Goal: Information Seeking & Learning: Learn about a topic

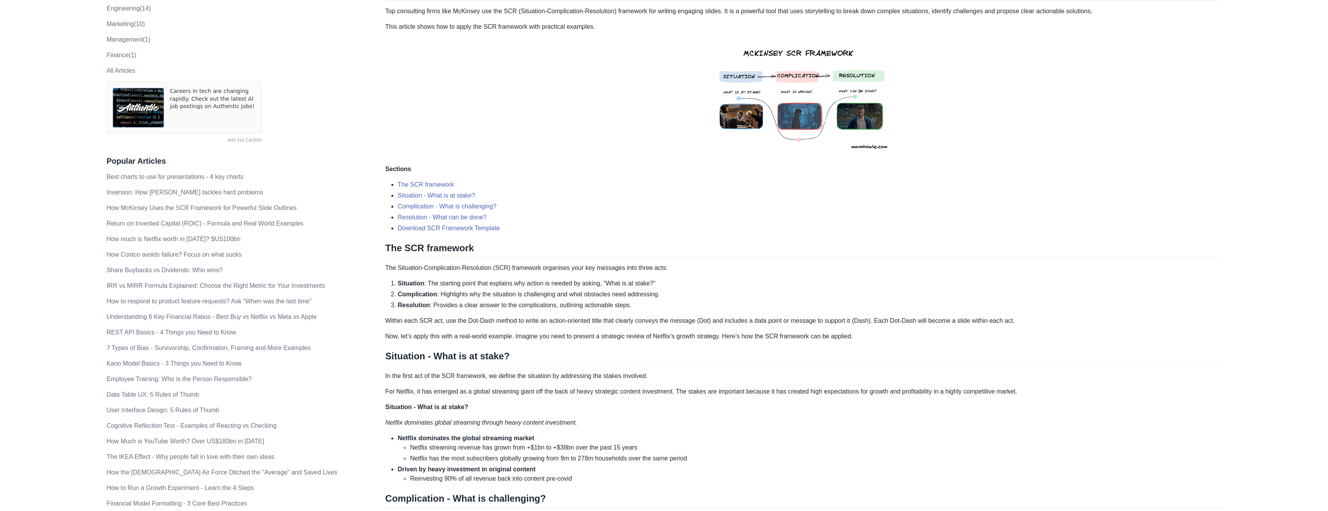
scroll to position [117, 0]
drag, startPoint x: 427, startPoint y: 282, endPoint x: 655, endPoint y: 282, distance: 228.1
click at [655, 282] on li "Situation : The starting point that explains why action is needed by asking, “W…" at bounding box center [809, 281] width 824 height 9
copy li "The starting point that explains why action is needed by asking, “What is at st…"
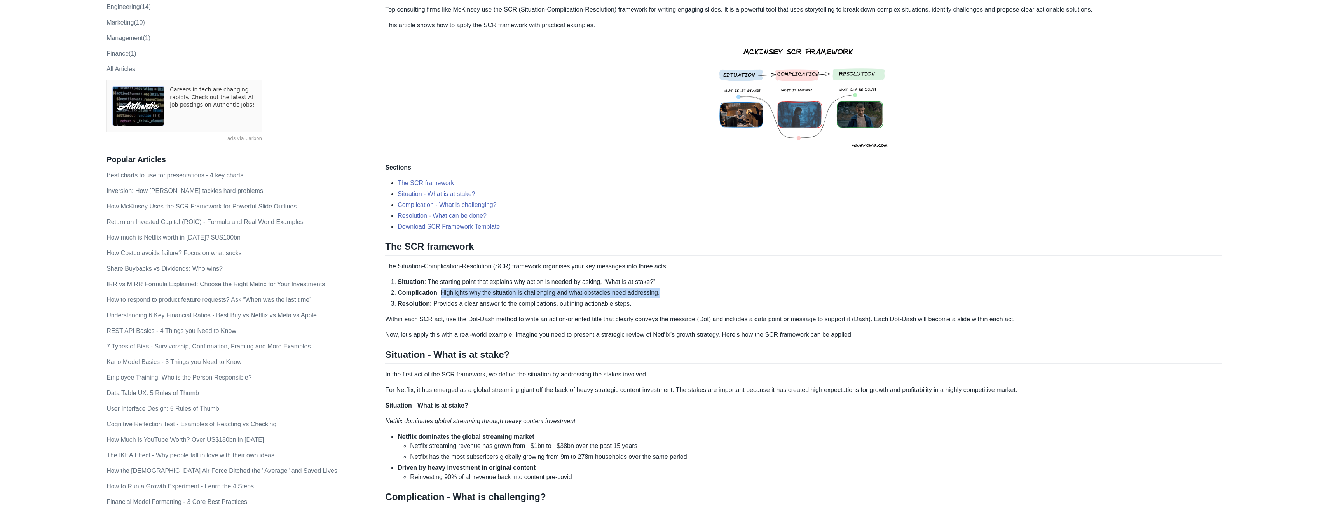
drag, startPoint x: 439, startPoint y: 291, endPoint x: 656, endPoint y: 293, distance: 217.2
click at [656, 293] on li "Complication : Highlights why the situation is challenging and what obstacles n…" at bounding box center [809, 292] width 824 height 9
copy li "Highlights why the situation is challenging and what obstacles need addressing."
drag, startPoint x: 542, startPoint y: 336, endPoint x: 518, endPoint y: 317, distance: 31.2
click at [541, 335] on p "Now, let’s apply this with a real-world example. Imagine you need to present a …" at bounding box center [803, 334] width 836 height 9
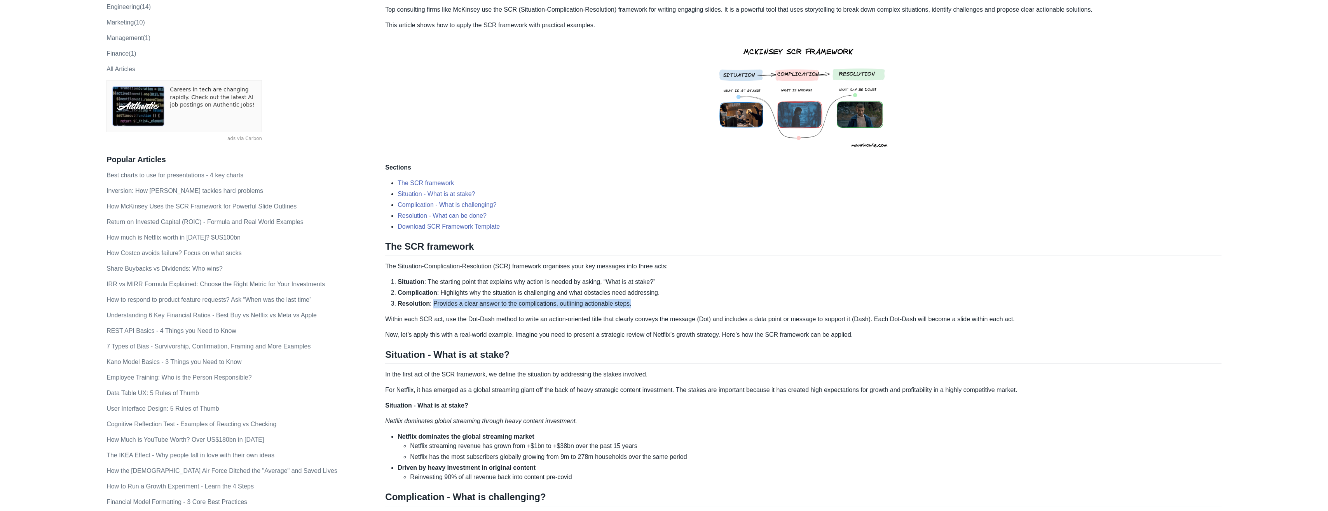
drag, startPoint x: 431, startPoint y: 303, endPoint x: 628, endPoint y: 304, distance: 196.2
click at [628, 304] on li "Resolution : Provides a clear answer to the complications, outlining actionable…" at bounding box center [809, 303] width 824 height 9
copy li "Provides a clear answer to the complications, outlining actionable steps."
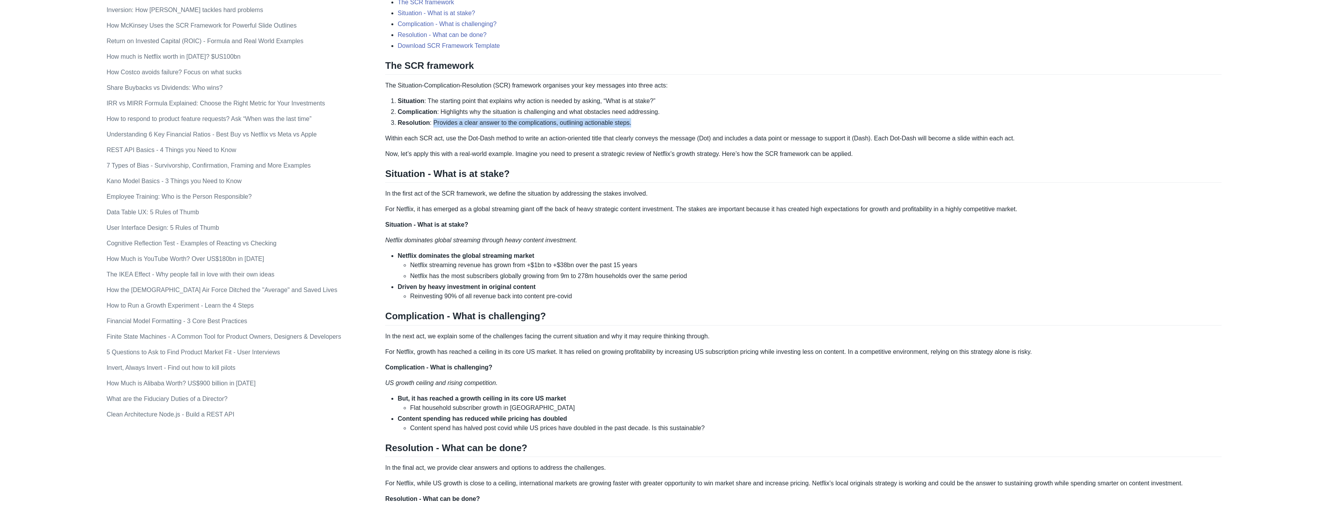
scroll to position [311, 0]
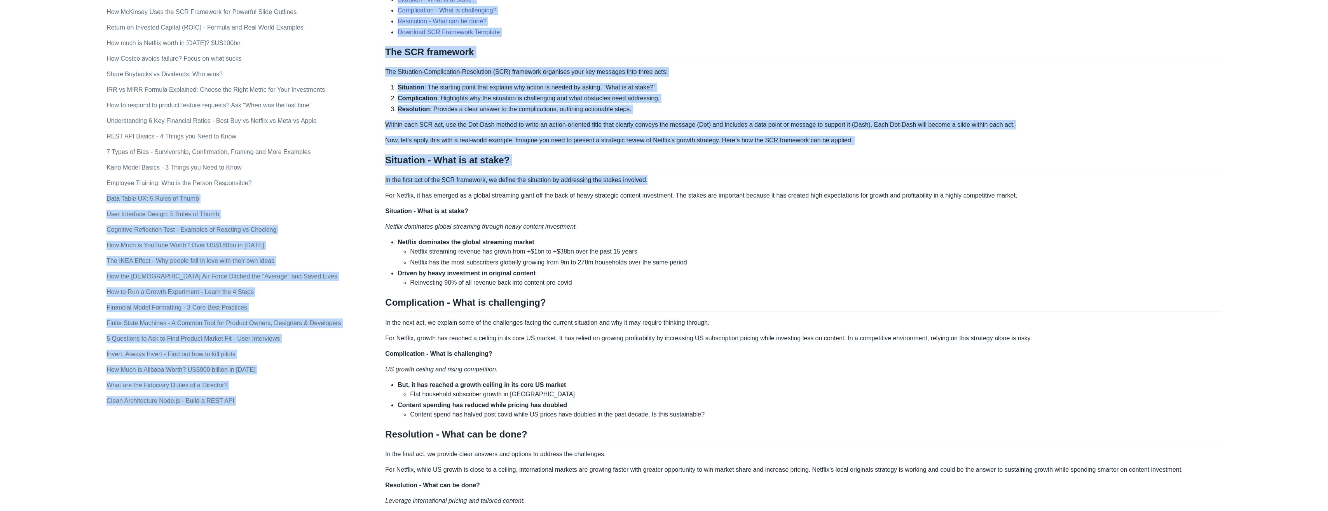
drag, startPoint x: 645, startPoint y: 180, endPoint x: 384, endPoint y: 174, distance: 260.4
click at [384, 174] on div "Topics product (28) finance (28) management (23) engineering (14) marketing (10…" at bounding box center [663, 307] width 1115 height 1143
drag, startPoint x: 384, startPoint y: 174, endPoint x: 390, endPoint y: 180, distance: 8.5
click at [390, 180] on p "In the first act of the SCR framework, we define the situation by addressing th…" at bounding box center [803, 179] width 836 height 9
click at [386, 180] on p "In the first act of the SCR framework, we define the situation by addressing th…" at bounding box center [803, 179] width 836 height 9
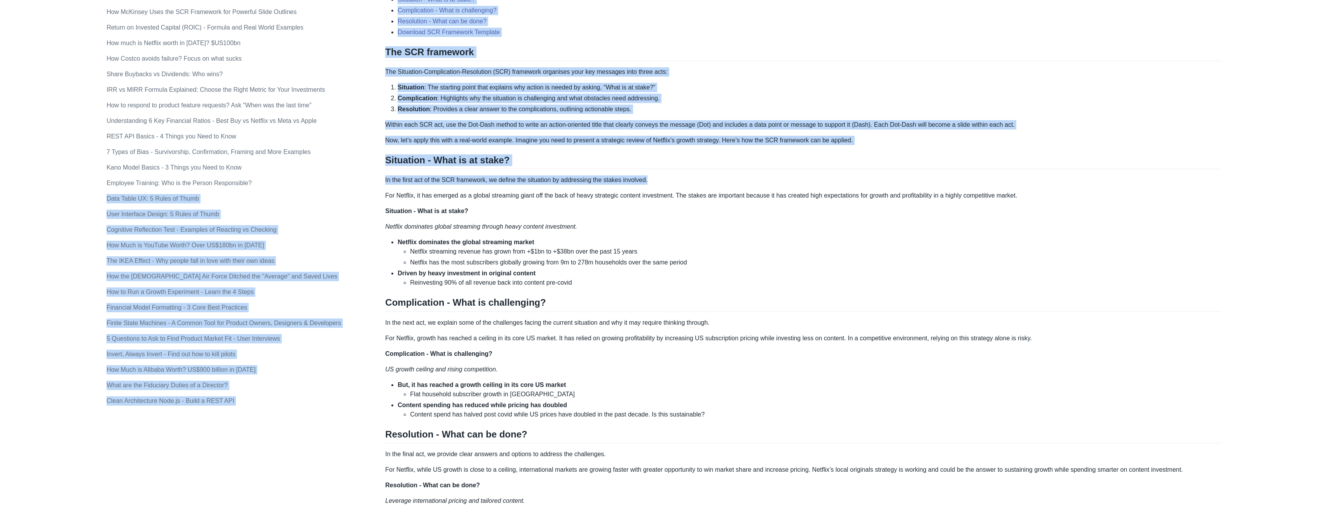
click at [398, 180] on p "In the first act of the SCR framework, we define the situation by addressing th…" at bounding box center [803, 179] width 836 height 9
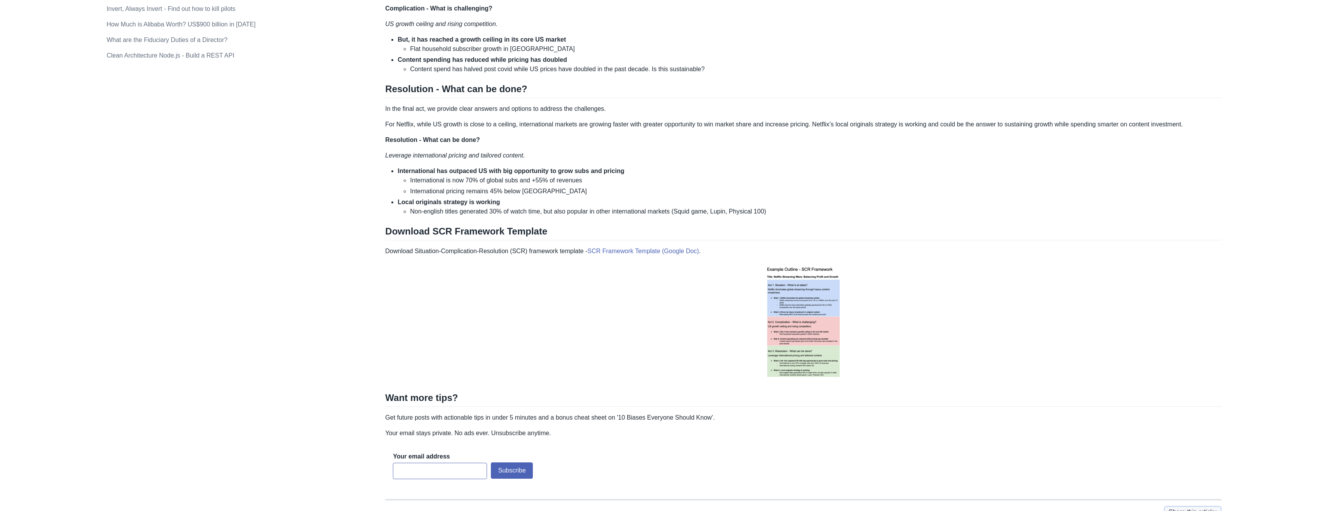
scroll to position [699, 0]
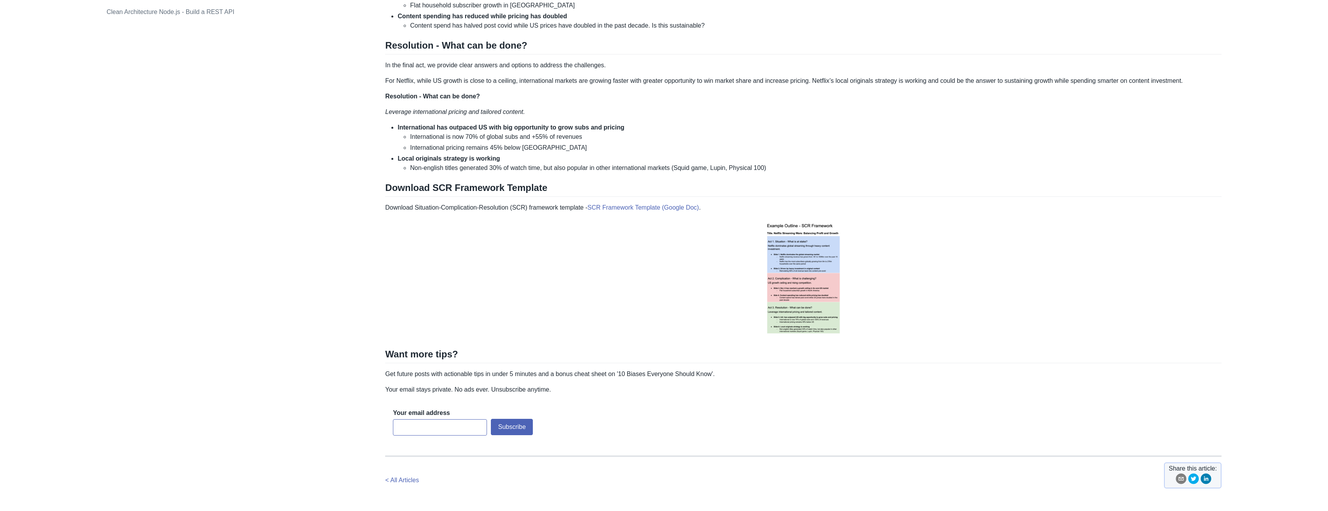
click at [483, 136] on li "International is now 70% of global subs and +55% of revenues" at bounding box center [815, 136] width 811 height 9
